Goal: Task Accomplishment & Management: Complete application form

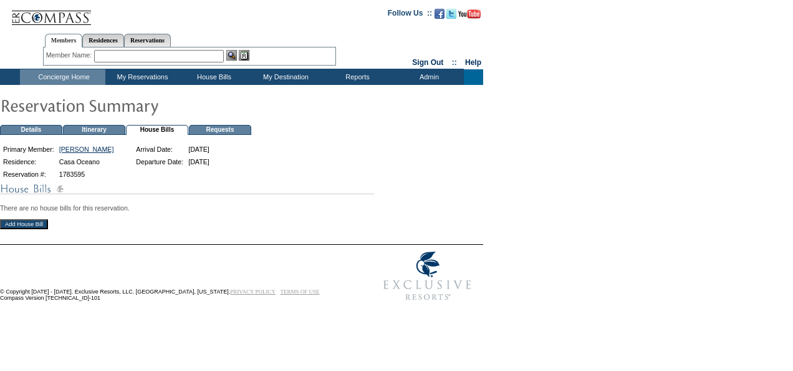
click at [29, 223] on input "Add House Bill" at bounding box center [24, 224] width 48 height 10
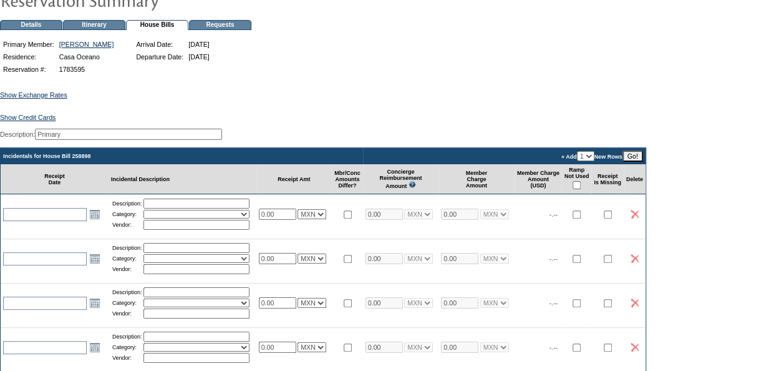
scroll to position [125, 0]
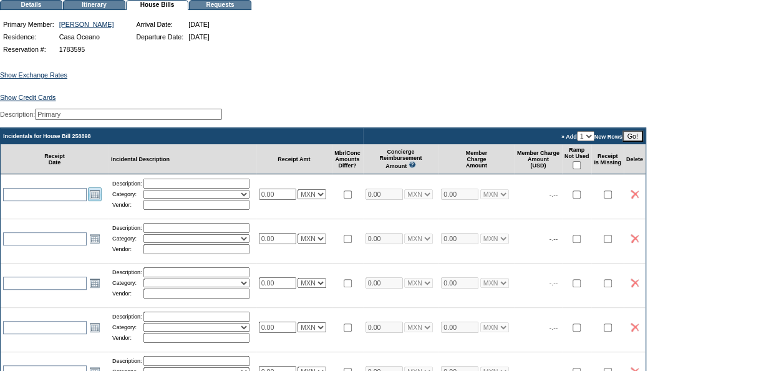
click at [94, 201] on link "Open the calendar popup." at bounding box center [95, 194] width 14 height 14
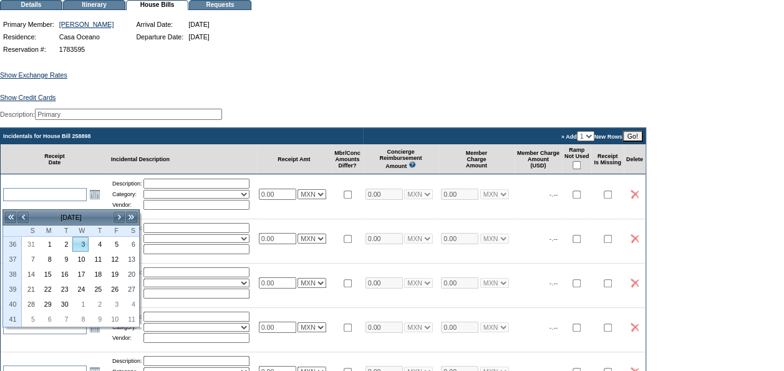
click at [84, 245] on link "3" at bounding box center [81, 244] width 16 height 14
type input "[DATE]"
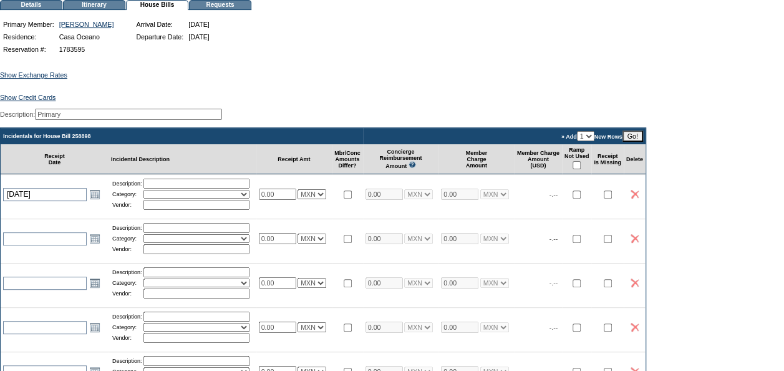
click at [172, 185] on table "Description: Category: Activities Additional Housekeeping Amenities Access Fee …" at bounding box center [182, 194] width 143 height 34
click at [171, 188] on input "text" at bounding box center [196, 183] width 106 height 10
type input "Grocery list breakfast"
select select "11"
type input "Del super a tu Casa"
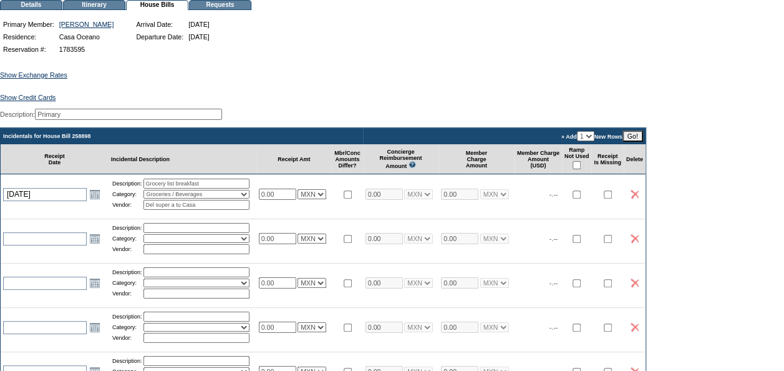
select select "7"
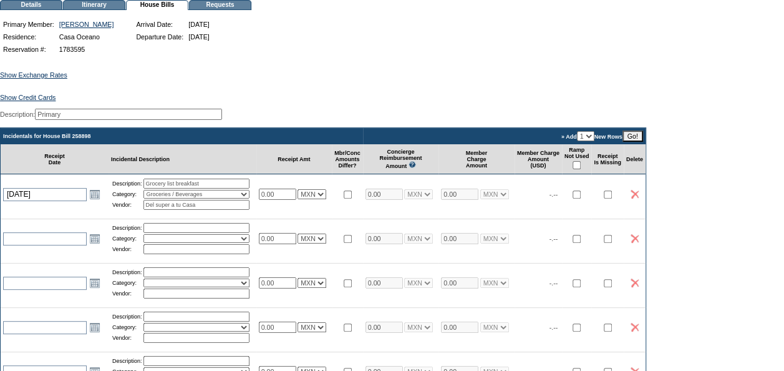
select select "7"
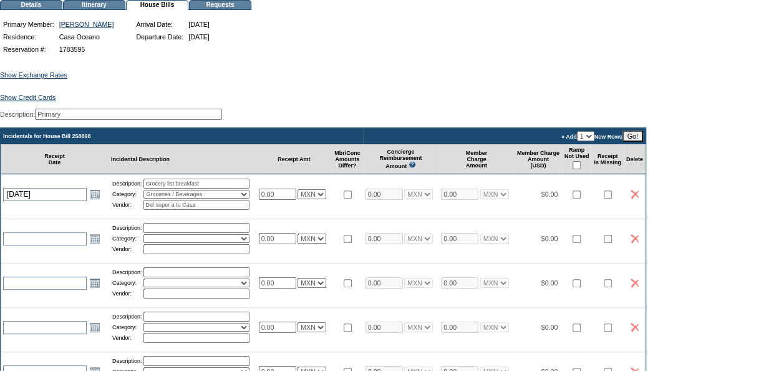
select select "7"
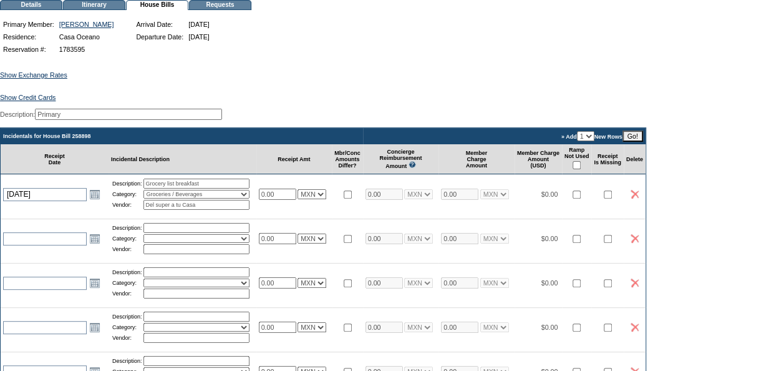
select select "7"
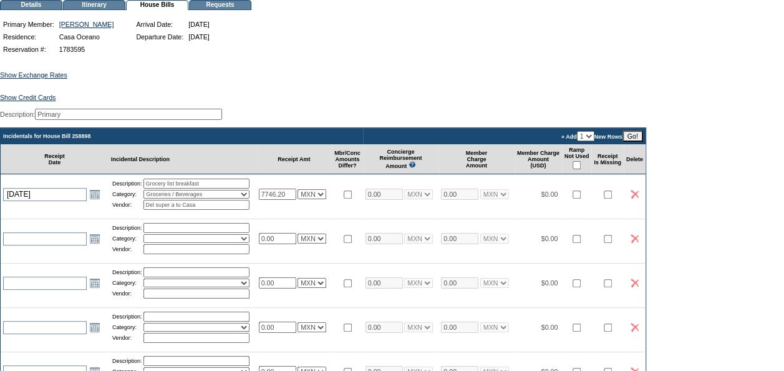
type input "7746.20"
select select "7"
type input "7746.20"
select select "7"
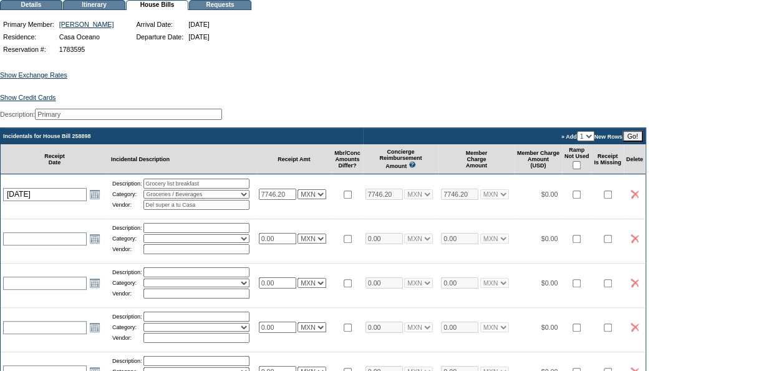
click at [597, 90] on div "Show Exchange Rates Exchange Rates for 8/28/2025 Currency Rate To USD Rate From…" at bounding box center [392, 326] width 784 height 541
click at [581, 169] on input "checkbox" at bounding box center [577, 165] width 8 height 8
checkbox input "true"
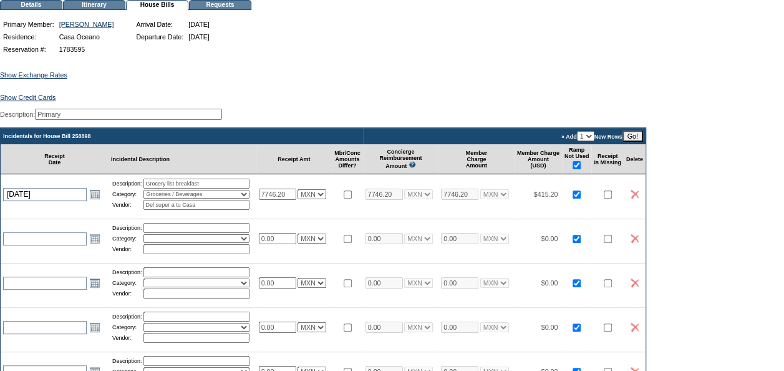
checkbox input "true"
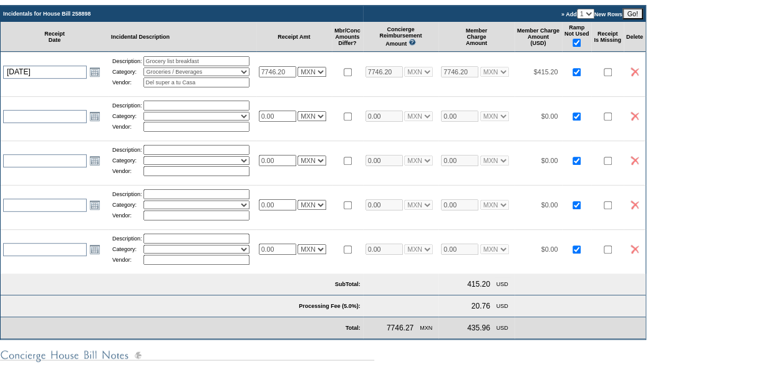
scroll to position [250, 0]
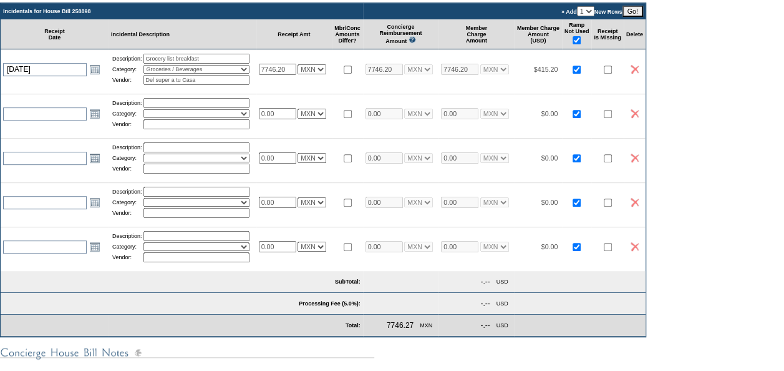
drag, startPoint x: 292, startPoint y: 127, endPoint x: 247, endPoint y: 119, distance: 45.6
click at [247, 119] on tr "Open the calendar popup. << < September 2025 > >> S M T W T F S 36 31 1 2 3 4 5…" at bounding box center [323, 113] width 645 height 39
type input "11400.00"
select select "7"
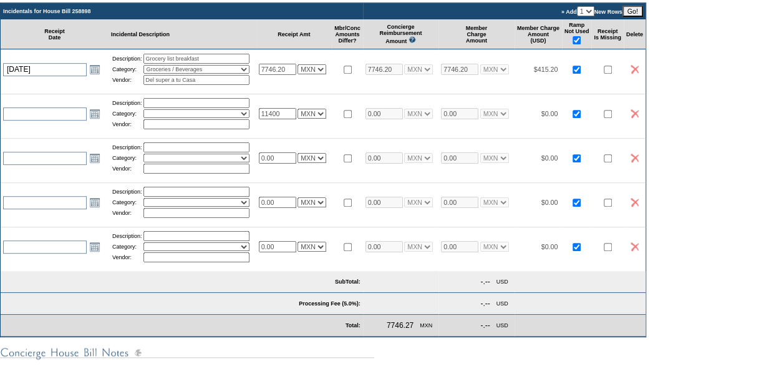
type input "11400.00"
select select "7"
click at [722, 196] on div "Show Exchange Rates Exchange Rates for 8/28/2025 Currency Rate To USD Rate From…" at bounding box center [392, 201] width 784 height 541
click at [92, 120] on link "Open the calendar popup." at bounding box center [95, 114] width 14 height 14
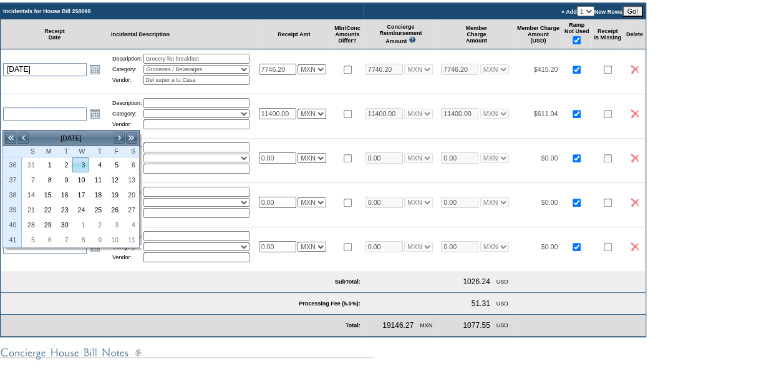
drag, startPoint x: 80, startPoint y: 165, endPoint x: 87, endPoint y: 162, distance: 7.5
click at [80, 165] on link "3" at bounding box center [81, 165] width 16 height 14
type input "2025-09-03"
type input "[DATE]"
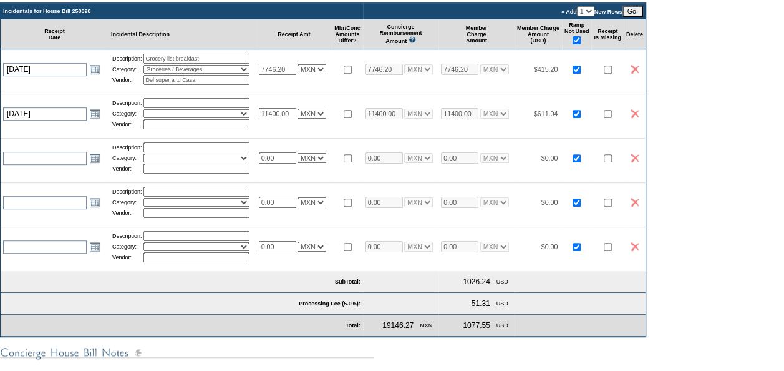
click at [190, 108] on input "text" at bounding box center [196, 103] width 106 height 10
type input "Private Transfer"
select select "17"
type input "Bahia Car Service"
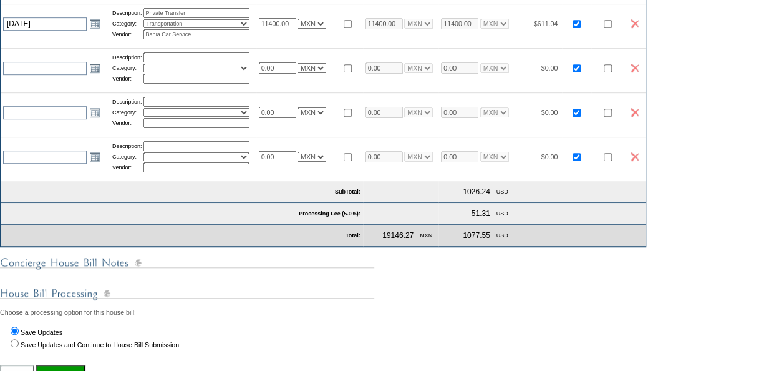
scroll to position [312, 0]
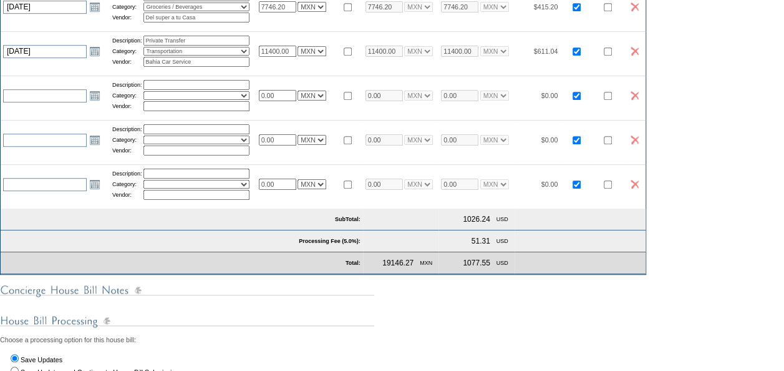
drag, startPoint x: 297, startPoint y: 107, endPoint x: 233, endPoint y: 106, distance: 64.3
click at [233, 106] on tr "Open the calendar popup. << < September 2025 > >> S M T W T F S 36 31 1 2 3 4 5…" at bounding box center [323, 94] width 645 height 39
type input "375.00"
select select "7"
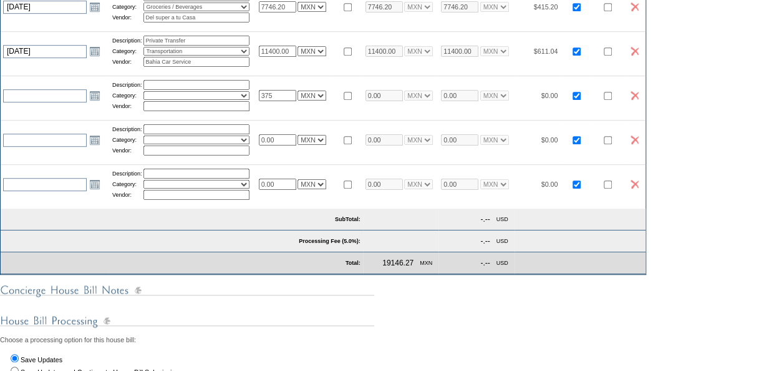
type input "375.00"
select select "7"
click at [724, 149] on div "Show Exchange Rates Exchange Rates for 8/28/2025 Currency Rate To USD Rate From…" at bounding box center [392, 139] width 784 height 541
click at [96, 102] on link "Open the calendar popup." at bounding box center [95, 96] width 14 height 14
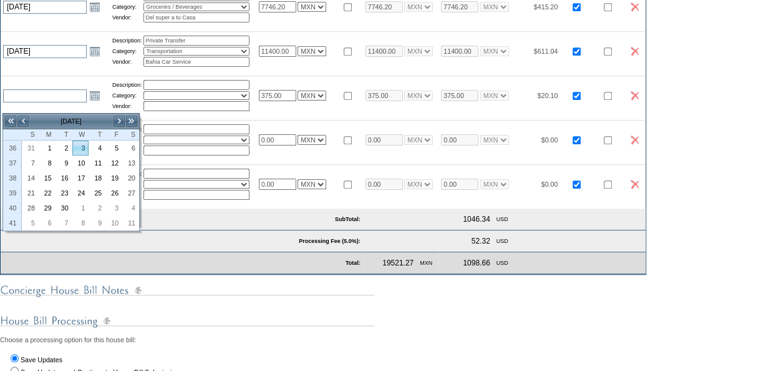
click at [81, 153] on link "3" at bounding box center [81, 148] width 16 height 14
type input "2025-09-03"
type input "[DATE]"
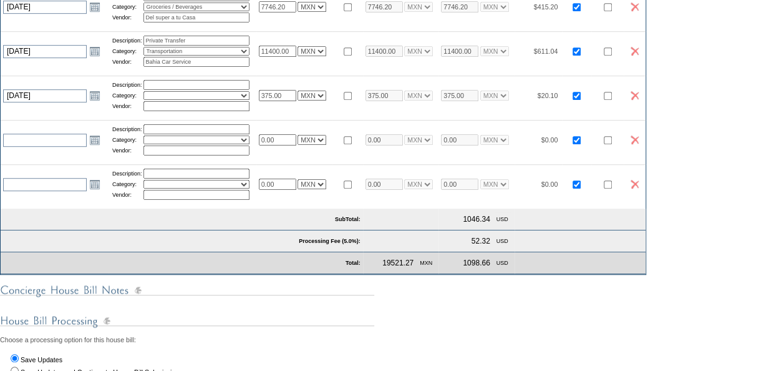
click at [182, 90] on input "text" at bounding box center [196, 85] width 106 height 10
click at [148, 90] on input "2 Premium Service" at bounding box center [196, 85] width 106 height 10
type input "5 Premium Service"
select select "29"
type input "Exclusive Resorts"
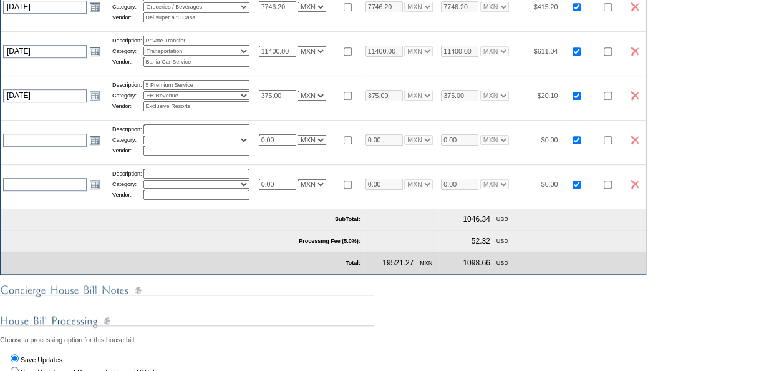
click at [352, 100] on input "checkbox" at bounding box center [348, 96] width 8 height 8
checkbox input "true"
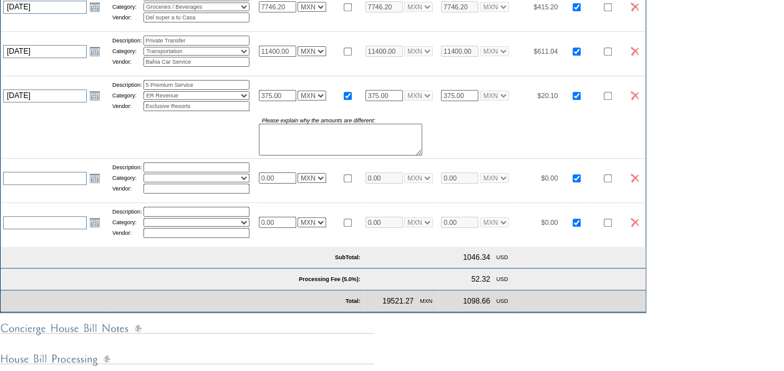
click at [349, 142] on textarea at bounding box center [340, 140] width 163 height 32
drag, startPoint x: 356, startPoint y: 147, endPoint x: 251, endPoint y: 143, distance: 104.9
click at [251, 143] on tr "Please explain why the amounts are different: no reimbursement Please explain w…" at bounding box center [323, 136] width 645 height 43
type textarea "no reimbursement"
drag, startPoint x: 251, startPoint y: 143, endPoint x: 353, endPoint y: 137, distance: 102.5
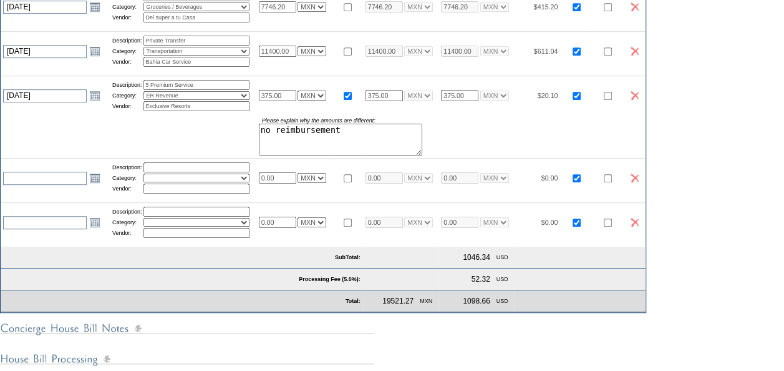
click at [307, 142] on tr "Please explain why the amounts are different: no reimbursement Please explain w…" at bounding box center [323, 136] width 645 height 43
click at [377, 148] on textarea "no reimbursement" at bounding box center [340, 140] width 163 height 32
drag, startPoint x: 361, startPoint y: 143, endPoint x: 256, endPoint y: 143, distance: 105.4
click at [256, 143] on tr "Please explain why the amounts are different: no reimbursement Please explain w…" at bounding box center [323, 136] width 645 height 43
click at [612, 100] on input "checkbox" at bounding box center [608, 96] width 8 height 8
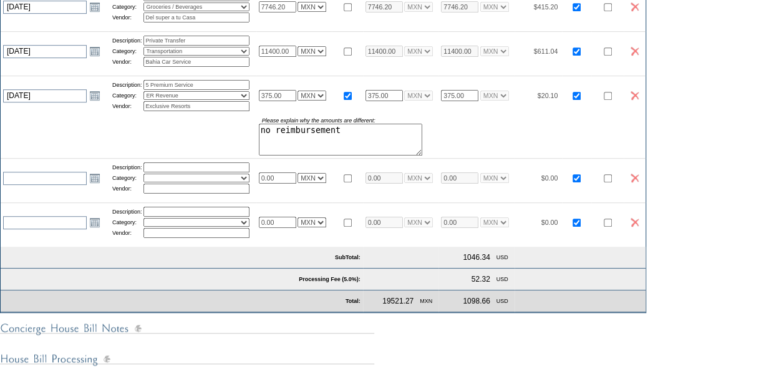
checkbox input "true"
click at [590, 155] on textarea at bounding box center [522, 140] width 163 height 32
paste textarea "no reimbursement"
type textarea "no reimbursement"
drag, startPoint x: 364, startPoint y: 107, endPoint x: 317, endPoint y: 107, distance: 47.4
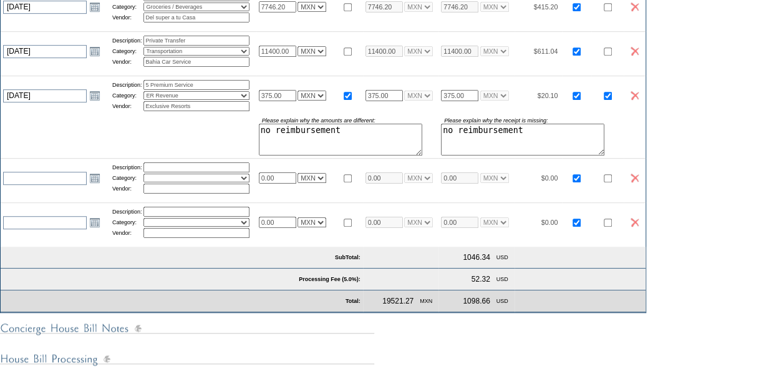
click at [317, 107] on tr "2025-09-03 9/3/2025 Open the calendar popup. << < September 2025 > >> S M T W T…" at bounding box center [323, 94] width 645 height 39
type input "00"
click at [692, 139] on div "Show Exchange Rates Exchange Rates for 8/28/2025 Currency Rate To USD Rate From…" at bounding box center [392, 159] width 784 height 580
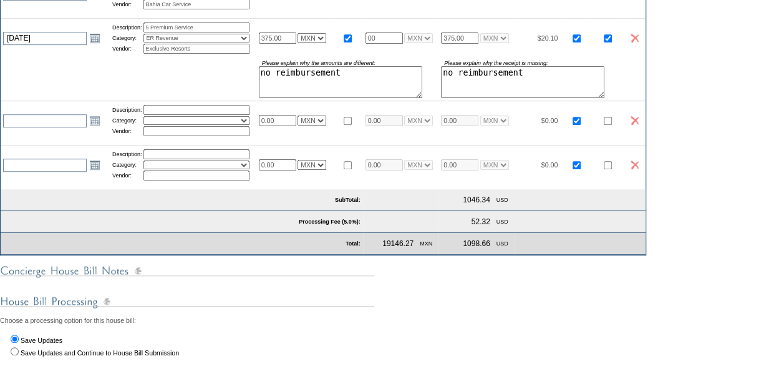
scroll to position [374, 0]
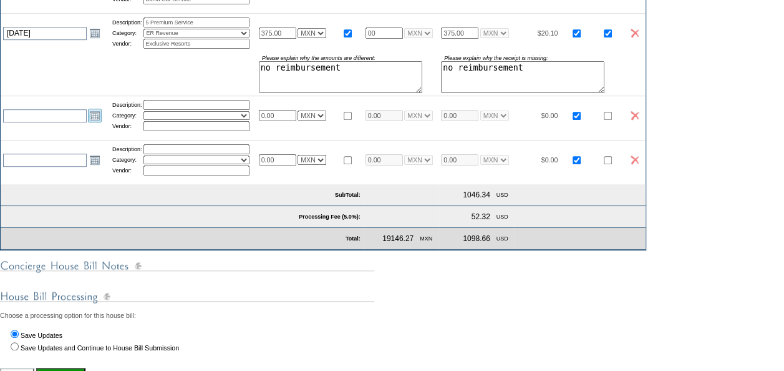
click at [92, 122] on link "Open the calendar popup." at bounding box center [95, 116] width 14 height 14
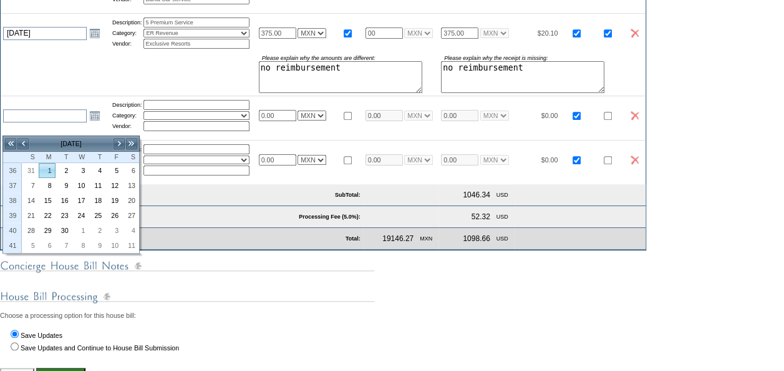
click at [45, 169] on link "1" at bounding box center [47, 170] width 16 height 14
type input "2025-09-01"
type input "9/1/2025"
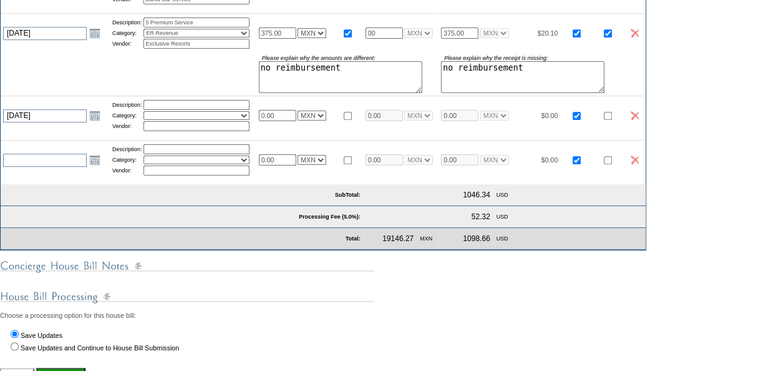
click at [201, 110] on input "text" at bounding box center [196, 105] width 106 height 10
drag, startPoint x: 201, startPoint y: 120, endPoint x: 155, endPoint y: 115, distance: 45.7
click at [155, 110] on input "3 water Gallon" at bounding box center [196, 105] width 106 height 10
type input "3"
drag, startPoint x: 670, startPoint y: 125, endPoint x: 462, endPoint y: 56, distance: 219.4
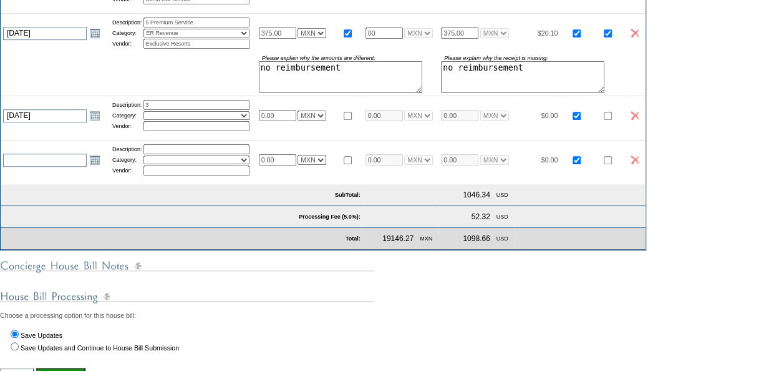
click at [639, 120] on img at bounding box center [635, 115] width 8 height 9
